Goal: Transaction & Acquisition: Purchase product/service

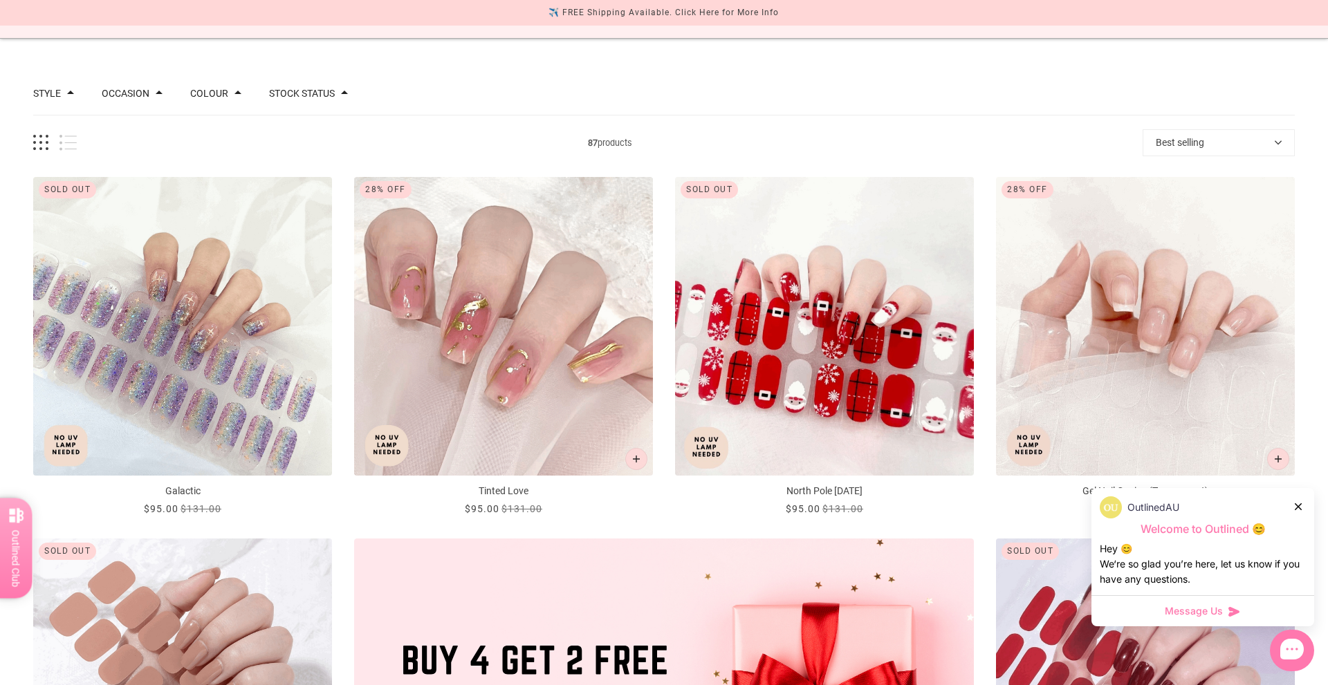
scroll to position [69, 0]
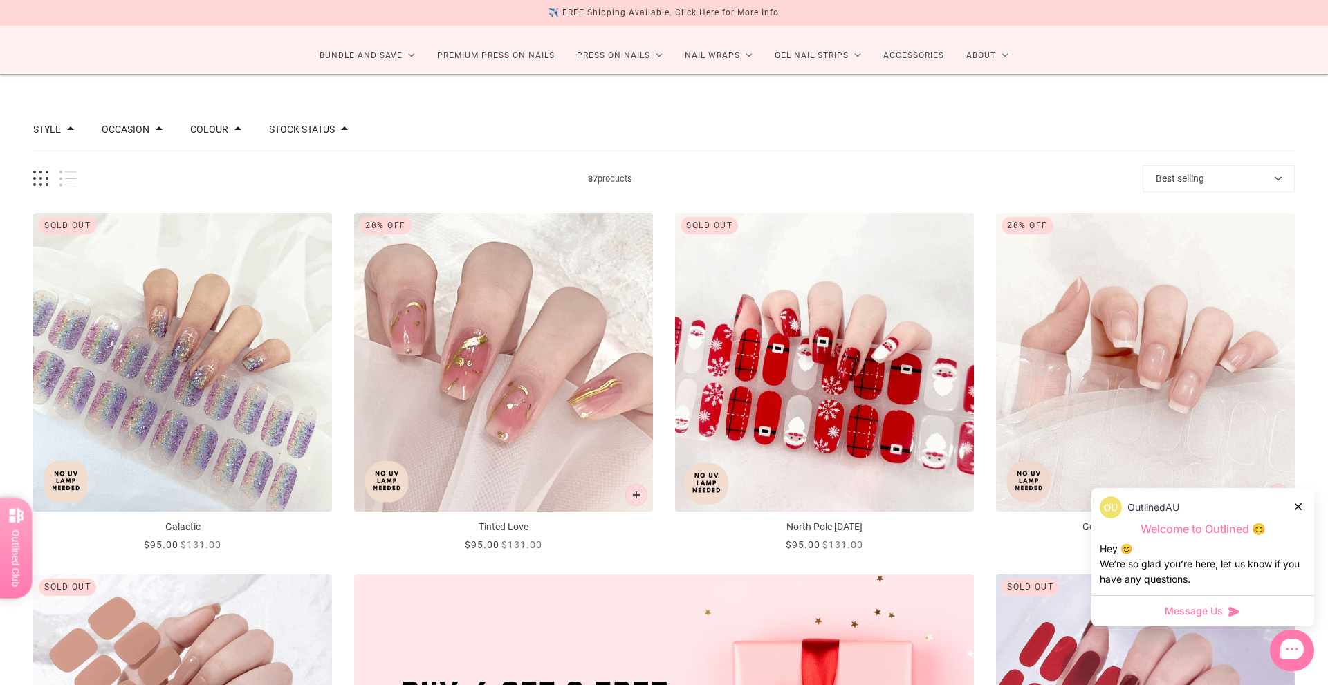
click at [691, 360] on img "North Pole Noel" at bounding box center [824, 362] width 299 height 299
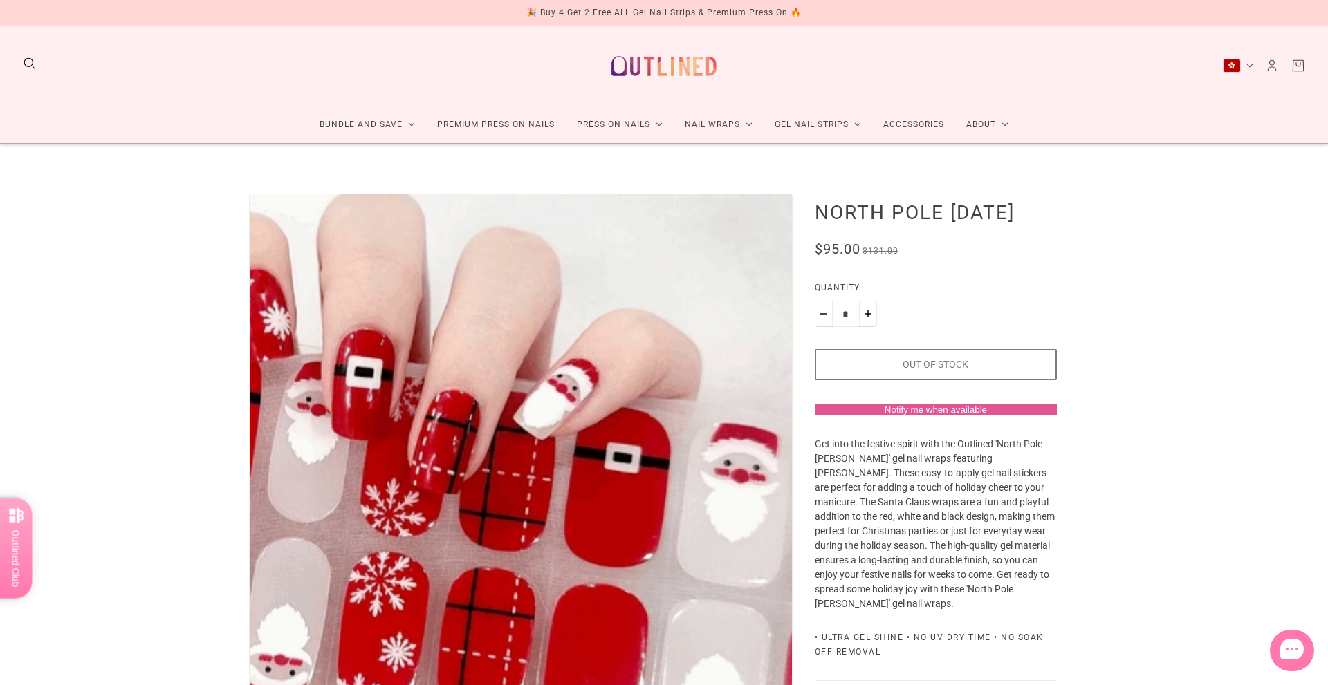
scroll to position [277, 0]
